Goal: Transaction & Acquisition: Purchase product/service

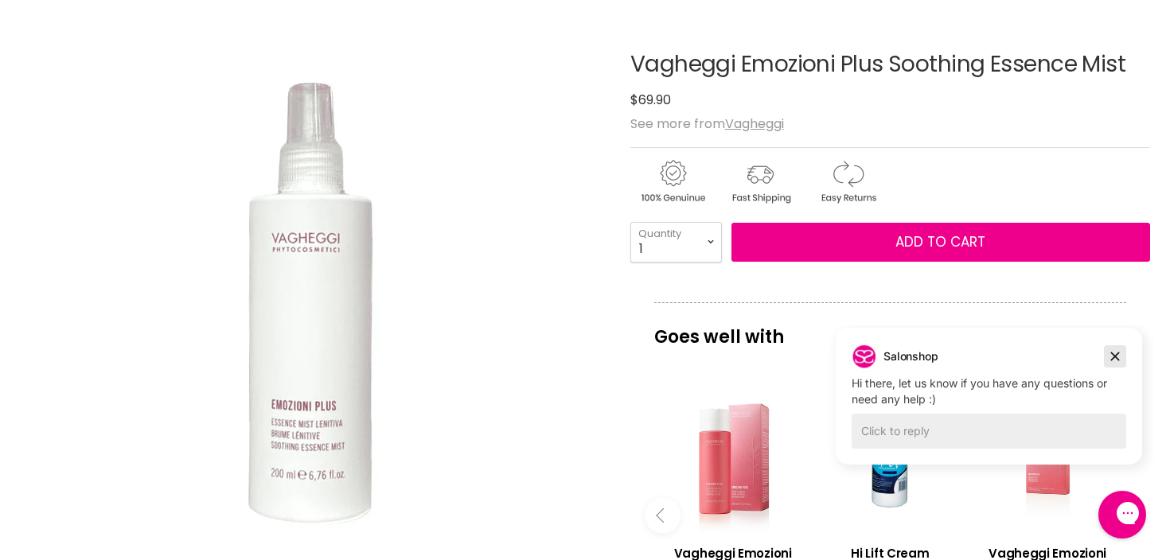
click at [1112, 352] on icon "Dismiss campaign" at bounding box center [1115, 356] width 16 height 19
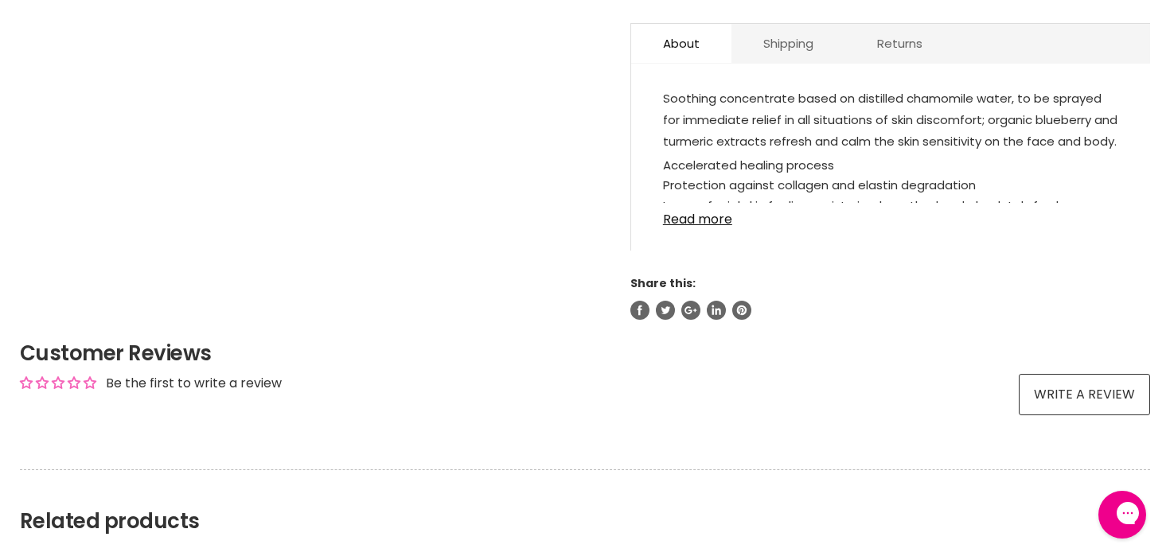
scroll to position [745, 0]
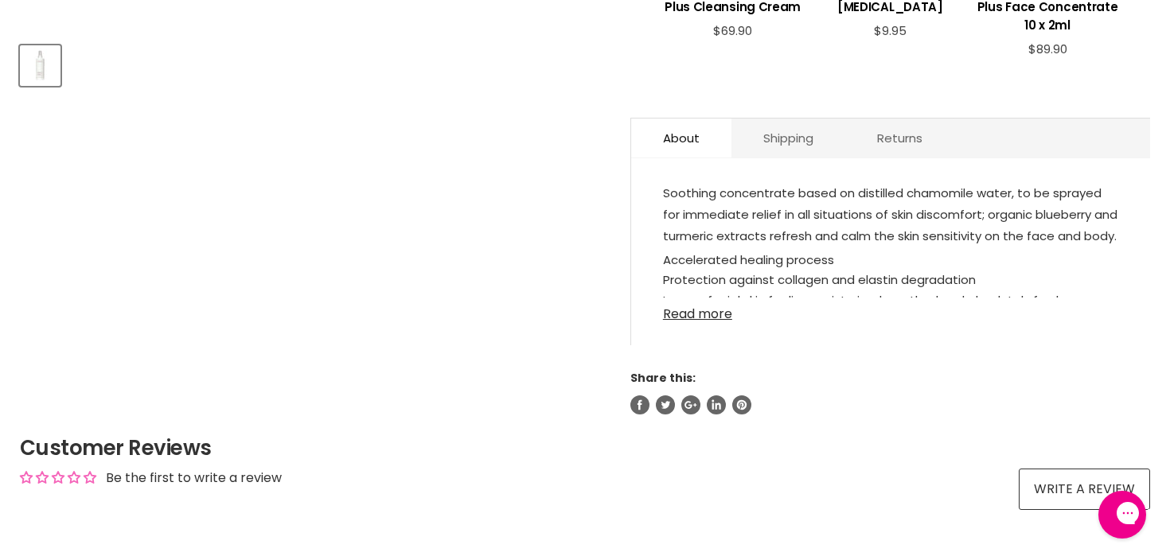
click at [716, 313] on link "Read more" at bounding box center [890, 310] width 455 height 24
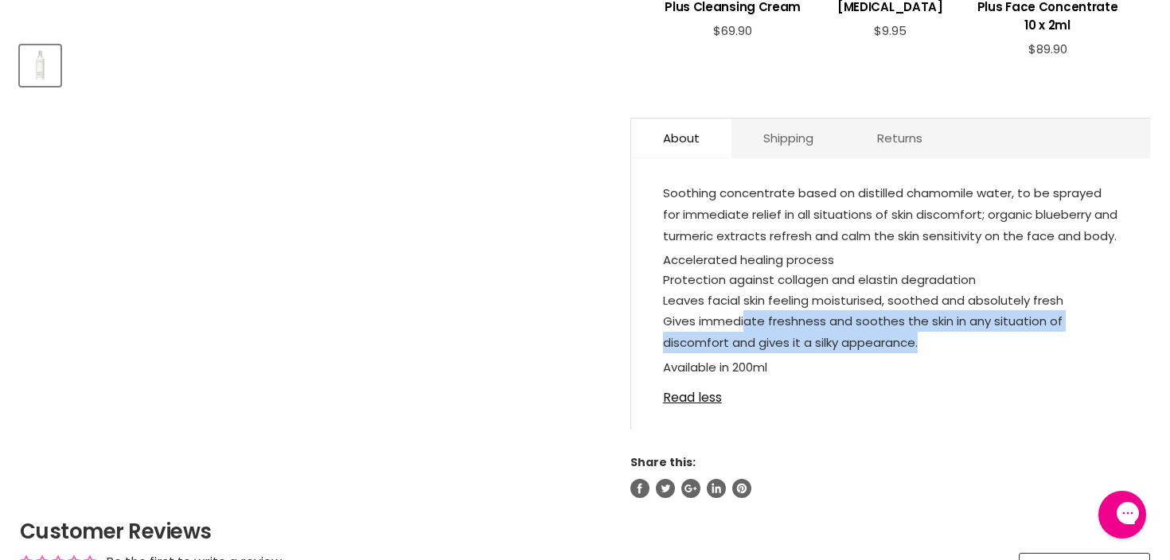
drag, startPoint x: 744, startPoint y: 317, endPoint x: 1075, endPoint y: 333, distance: 331.5
click at [1075, 333] on p "Gives immediate freshness and soothes the skin in any situation of discomfort a…" at bounding box center [890, 333] width 455 height 46
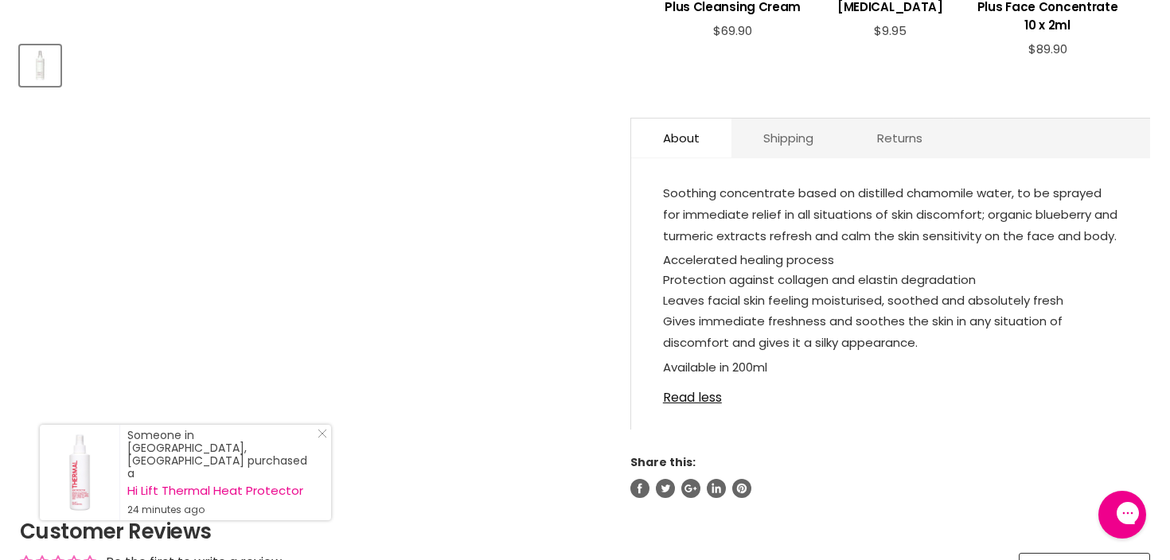
click at [926, 238] on span "Soothing concentrate based on distilled chamomile water, to be sprayed for imme…" at bounding box center [890, 215] width 454 height 60
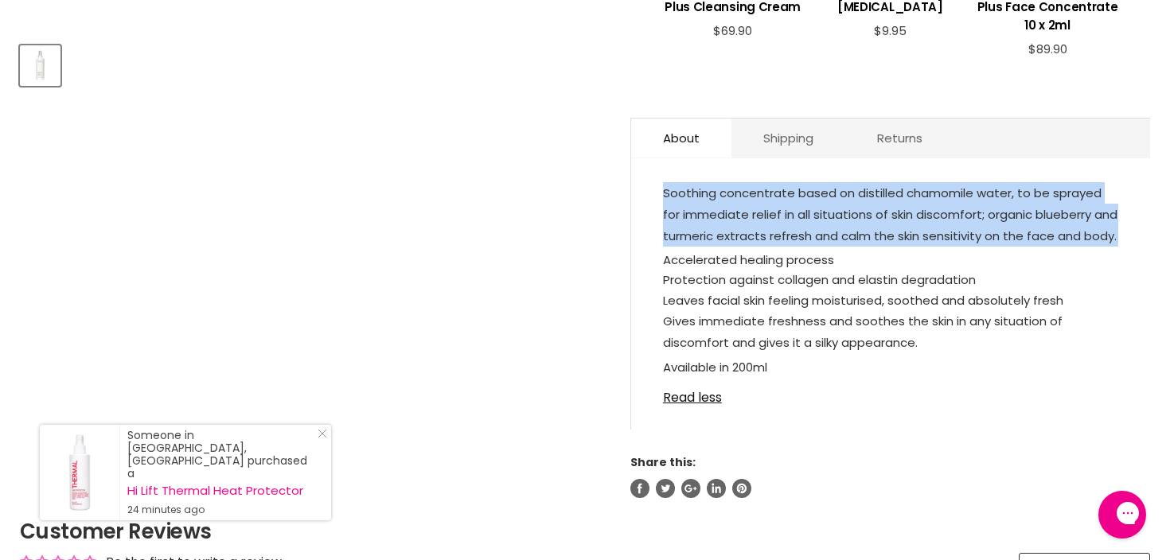
click at [926, 238] on span "Soothing concentrate based on distilled chamomile water, to be sprayed for imme…" at bounding box center [890, 215] width 454 height 60
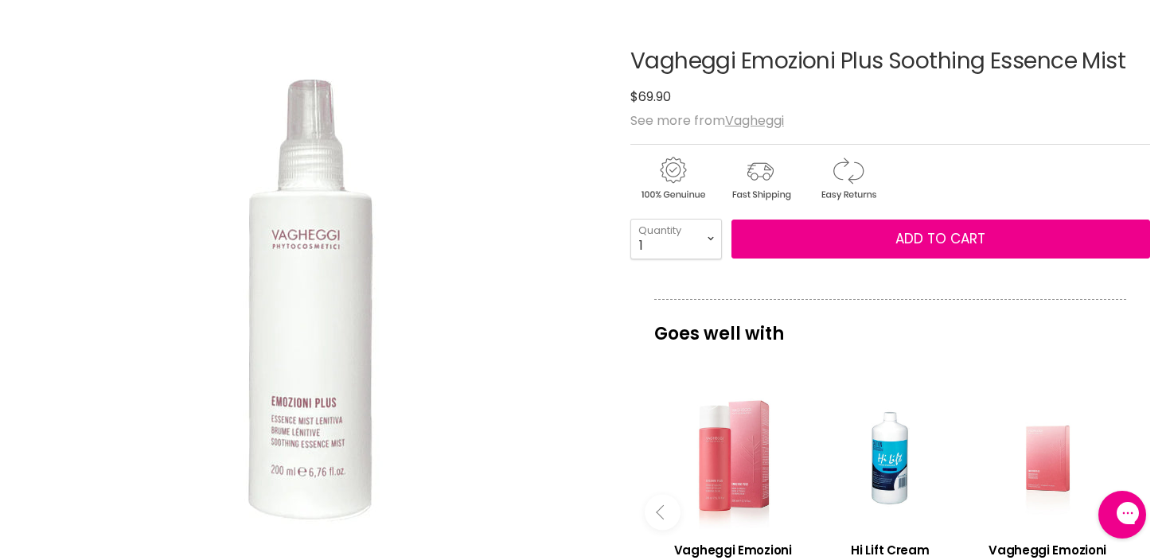
scroll to position [50, 0]
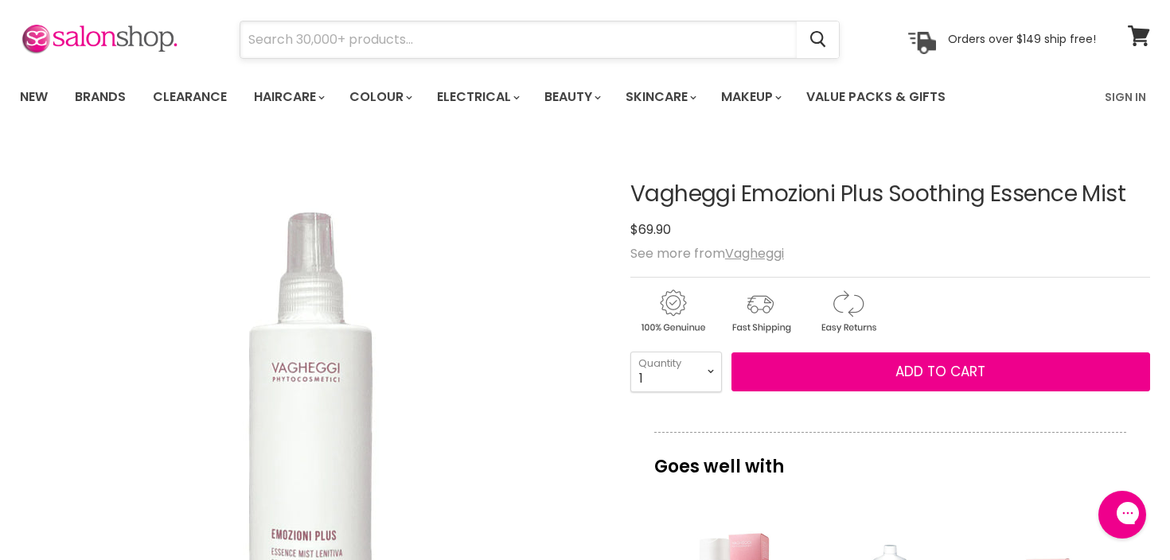
click at [623, 31] on input "Search" at bounding box center [518, 39] width 556 height 37
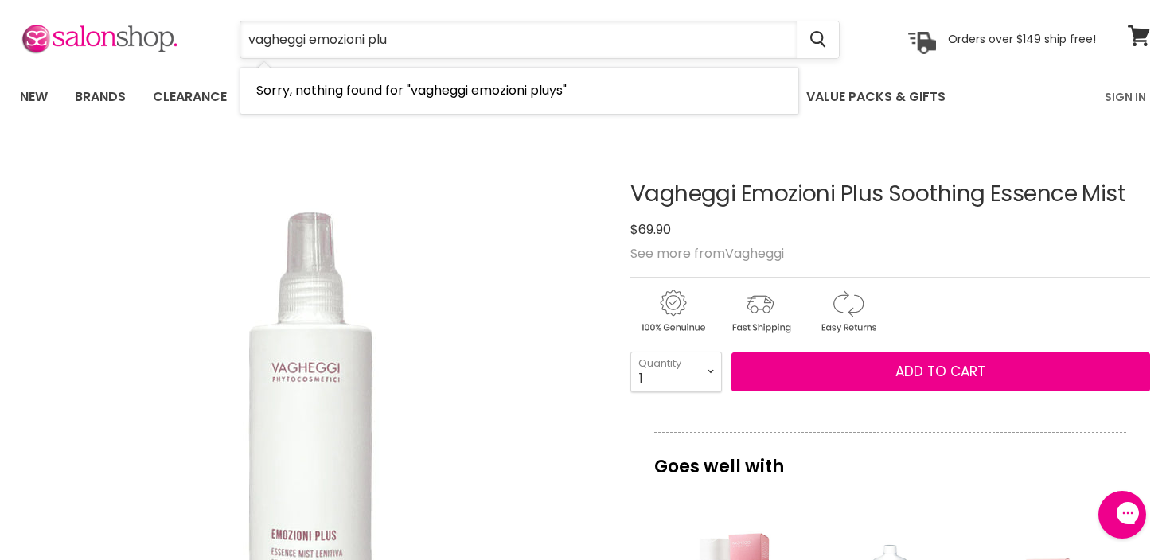
type input "vagheggi emozioni plus"
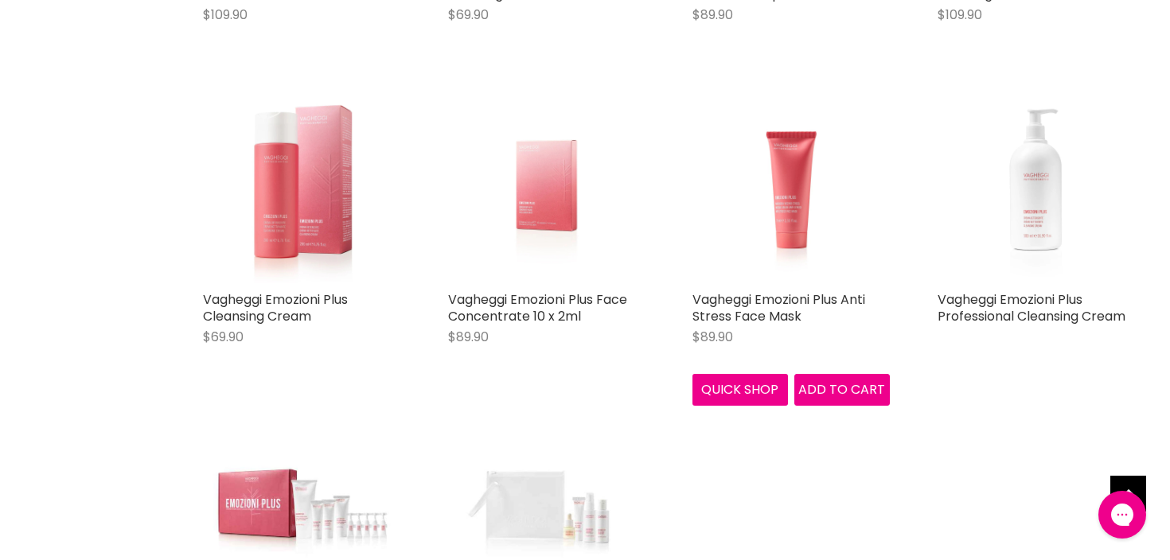
scroll to position [587, 0]
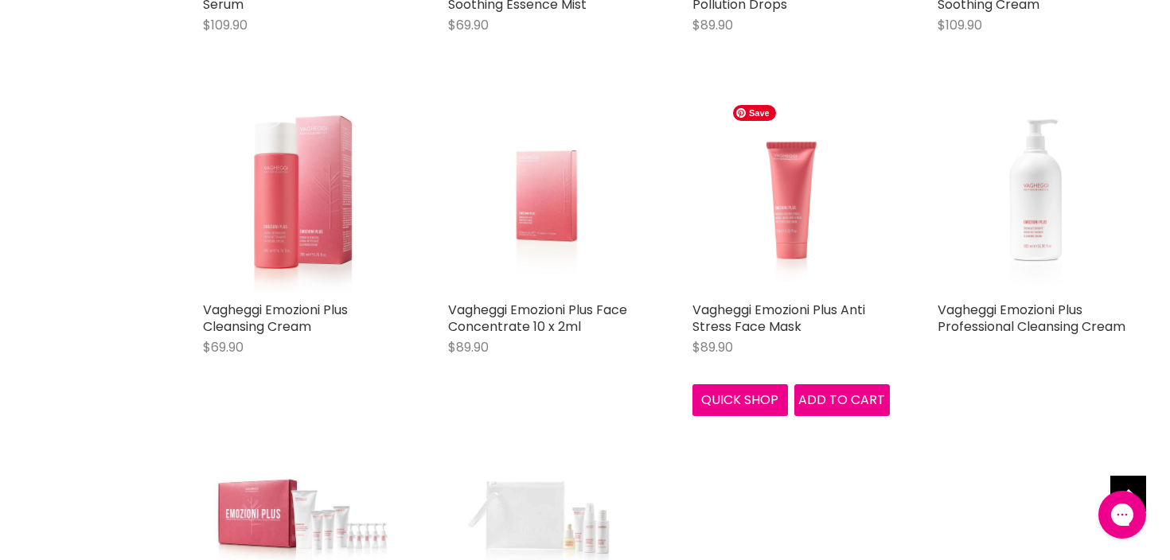
click at [824, 254] on img "Main content" at bounding box center [790, 195] width 131 height 197
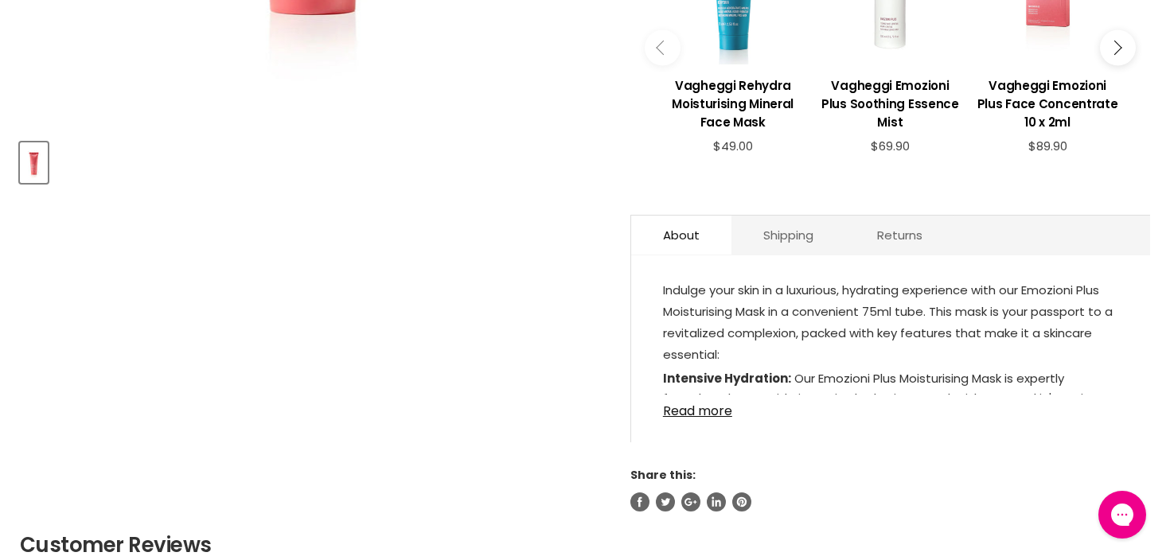
scroll to position [699, 0]
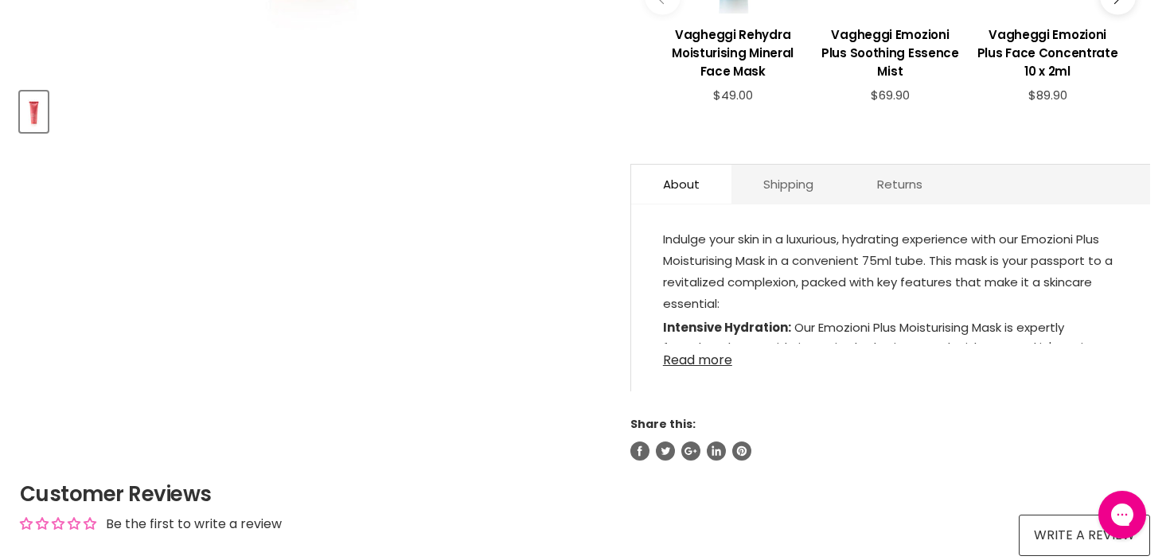
click at [719, 365] on link "Read more" at bounding box center [890, 356] width 455 height 24
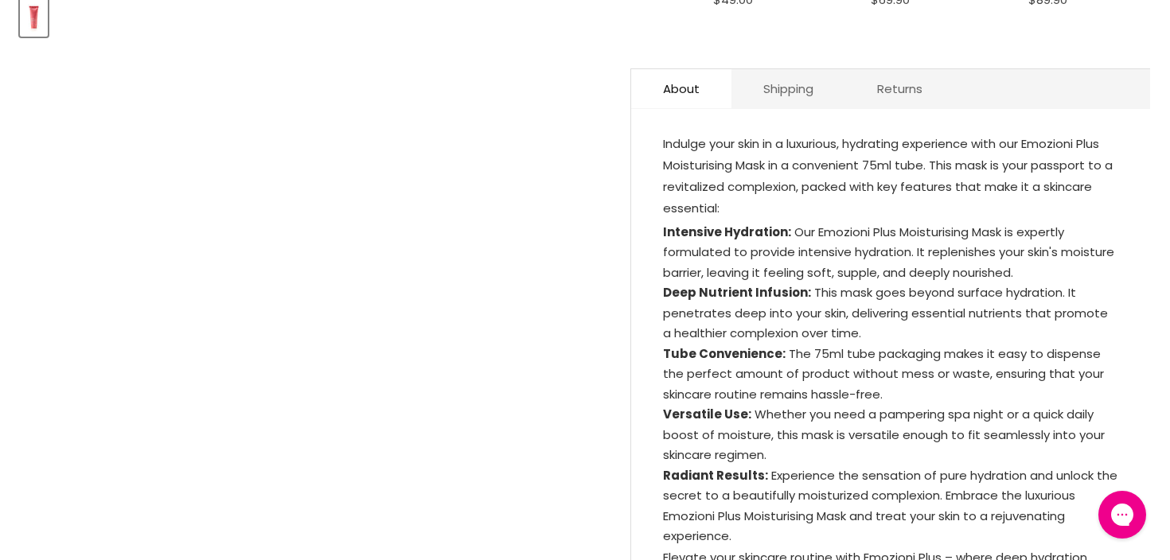
scroll to position [833, 0]
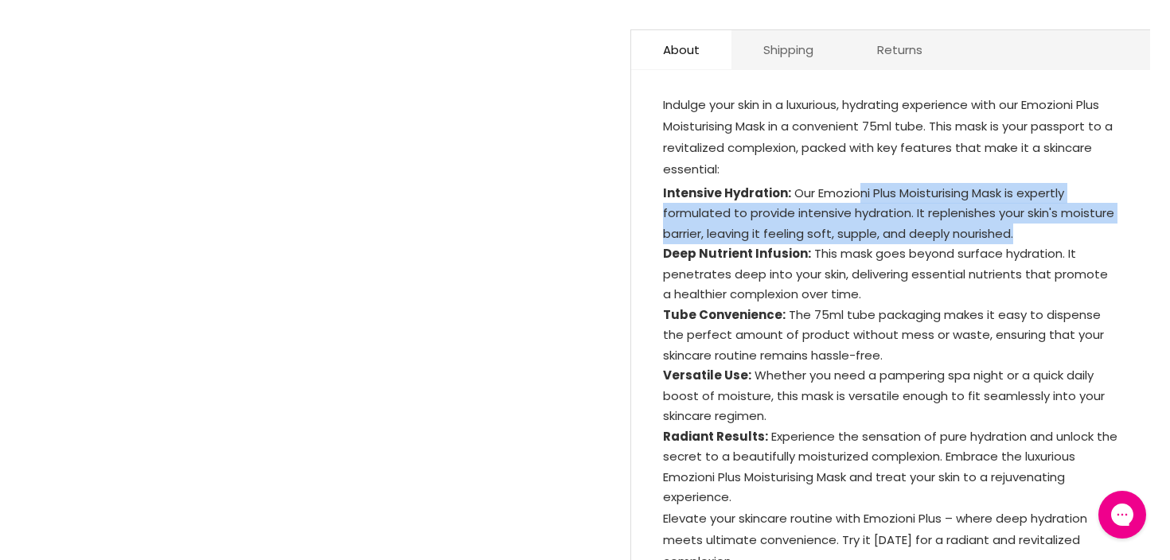
drag, startPoint x: 856, startPoint y: 193, endPoint x: 1063, endPoint y: 232, distance: 209.8
click at [1063, 232] on li "Intensive Hydration: Our Emozioni Plus Moisturising Mask is expertly formulated…" at bounding box center [890, 213] width 455 height 61
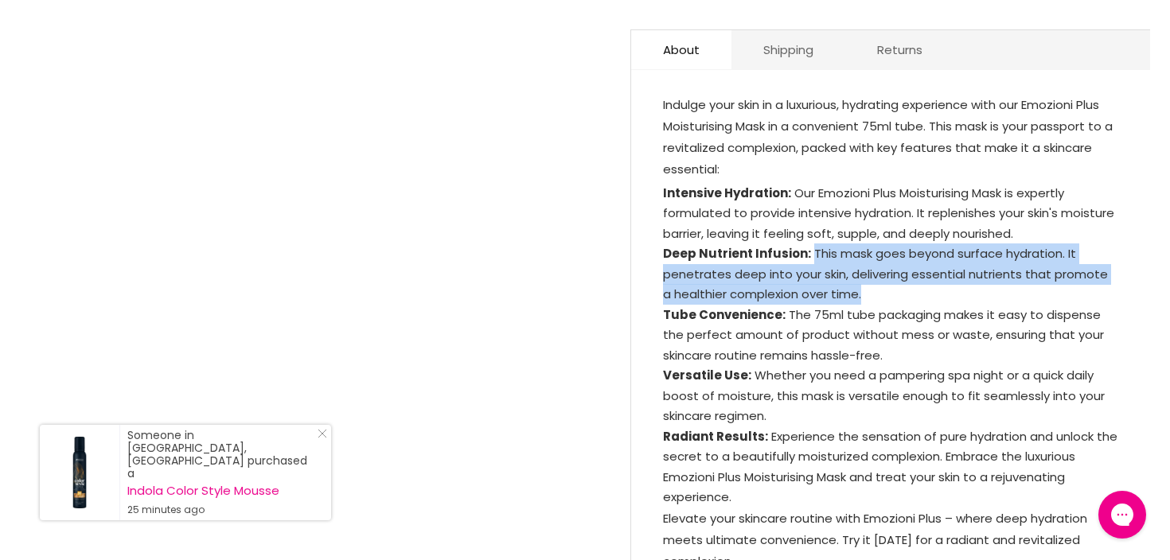
drag, startPoint x: 807, startPoint y: 253, endPoint x: 857, endPoint y: 293, distance: 64.0
click at [858, 294] on li "Deep Nutrient Infusion: This mask goes beyond surface hydration. It penetrates …" at bounding box center [890, 274] width 455 height 61
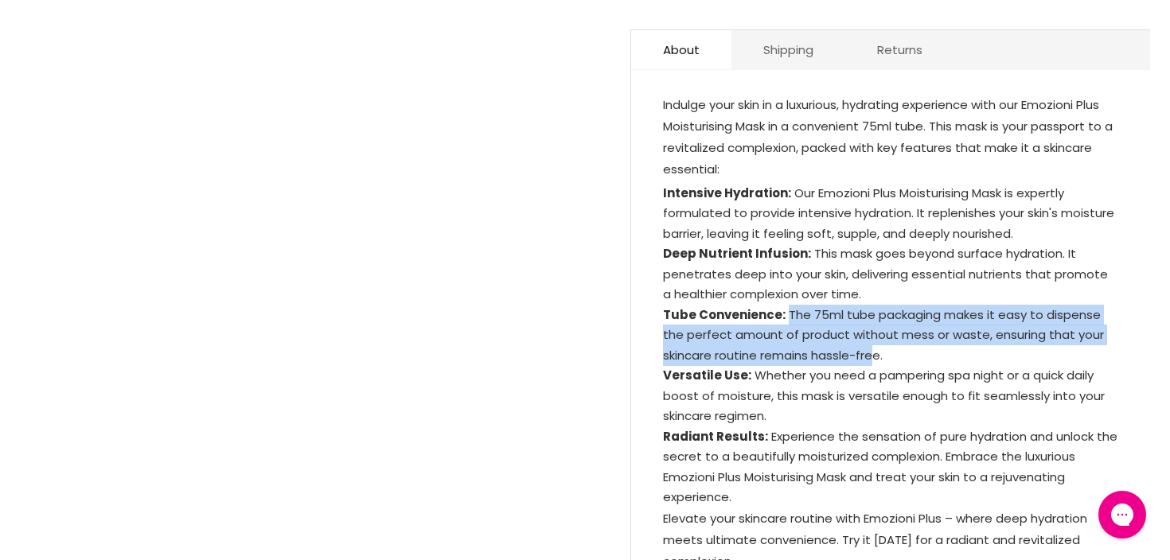
drag, startPoint x: 784, startPoint y: 314, endPoint x: 876, endPoint y: 353, distance: 99.9
click at [876, 353] on li "Tube Convenience: The 75ml tube packaging makes it easy to dispense the perfect…" at bounding box center [890, 335] width 455 height 61
drag, startPoint x: 887, startPoint y: 355, endPoint x: 786, endPoint y: 308, distance: 110.7
click at [786, 308] on li "Tube Convenience: The 75ml tube packaging makes it easy to dispense the perfect…" at bounding box center [890, 335] width 455 height 61
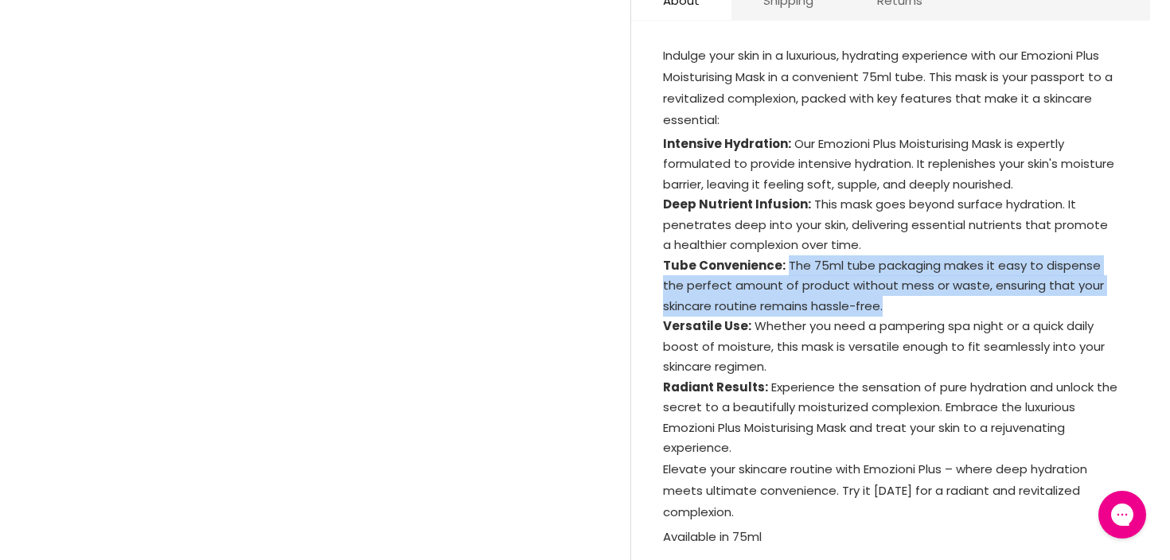
scroll to position [887, 0]
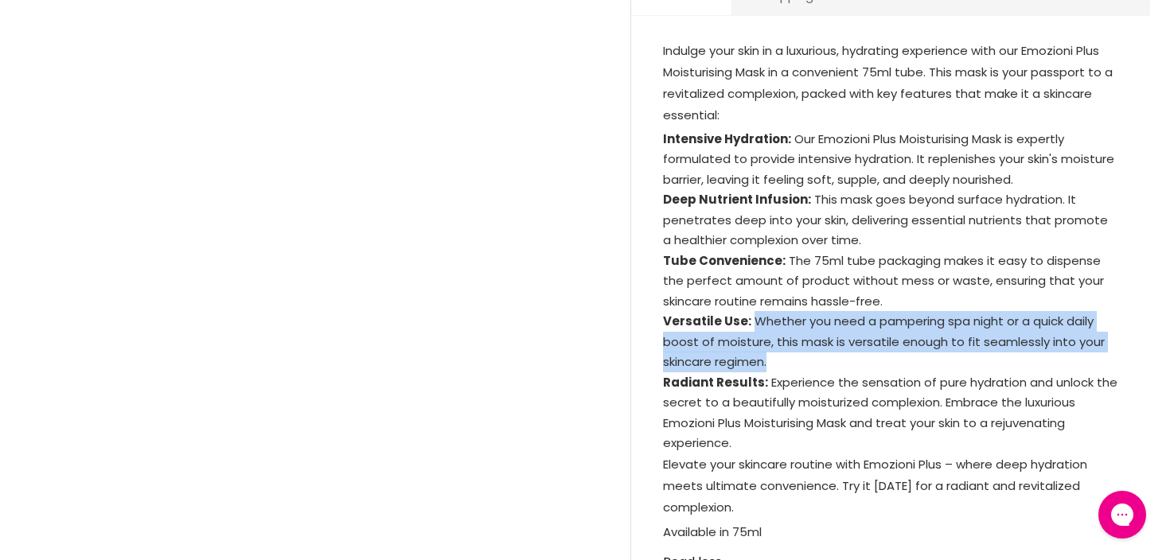
drag, startPoint x: 752, startPoint y: 326, endPoint x: 790, endPoint y: 363, distance: 53.5
click at [790, 363] on li "Versatile Use: Whether you need a pampering spa night or a quick daily boost of…" at bounding box center [890, 341] width 455 height 61
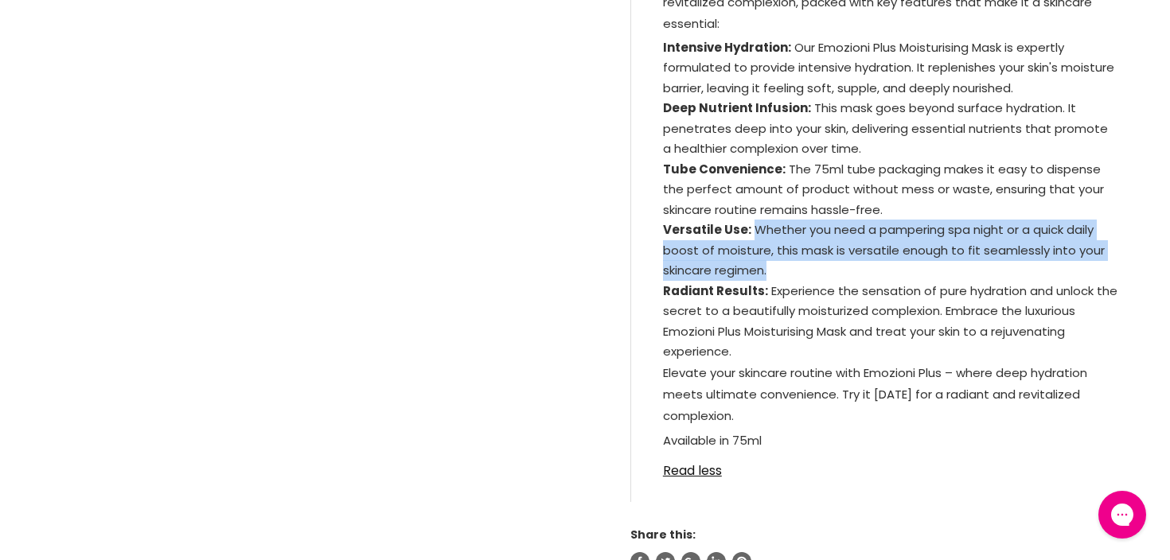
scroll to position [981, 0]
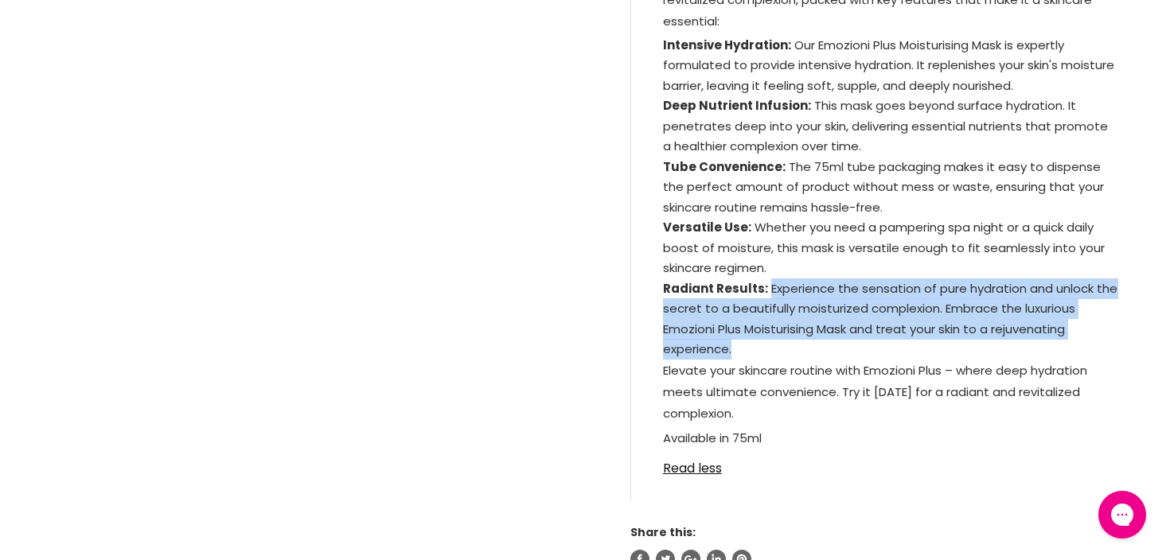
drag, startPoint x: 766, startPoint y: 288, endPoint x: 766, endPoint y: 363, distance: 74.8
click at [766, 363] on div "Indulge your skin in a luxurious, hydrating experience with our Emozioni Plus M…" at bounding box center [890, 199] width 455 height 506
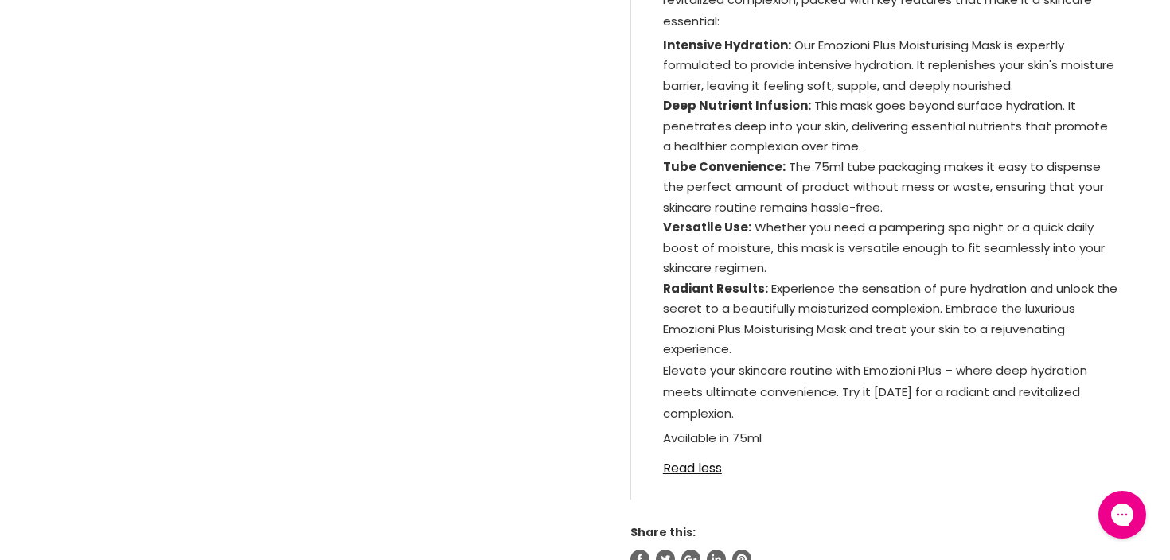
click at [749, 394] on p "Elevate your skincare routine with Emozioni Plus – where deep hydration meets u…" at bounding box center [890, 394] width 455 height 68
